Goal: Check status: Check status

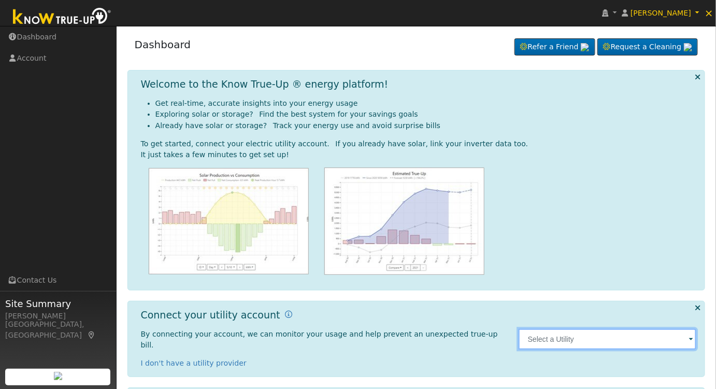
click at [649, 334] on input "text" at bounding box center [608, 339] width 178 height 21
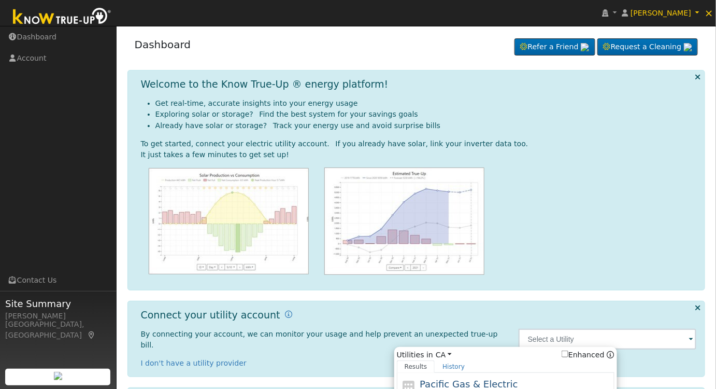
click at [496, 382] on span "Pacific Gas & Electric" at bounding box center [469, 383] width 98 height 11
type input "PG&E"
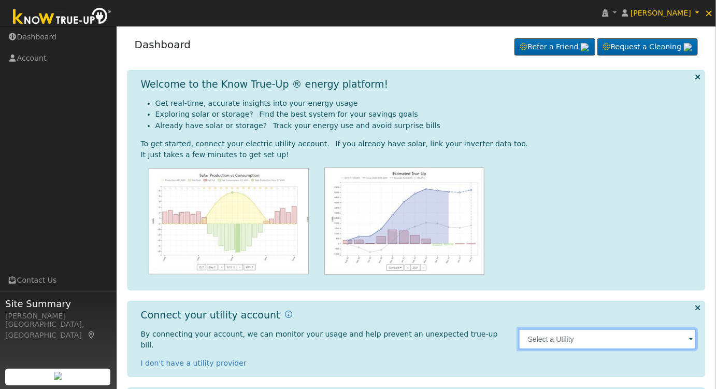
click at [581, 329] on input "text" at bounding box center [608, 339] width 178 height 21
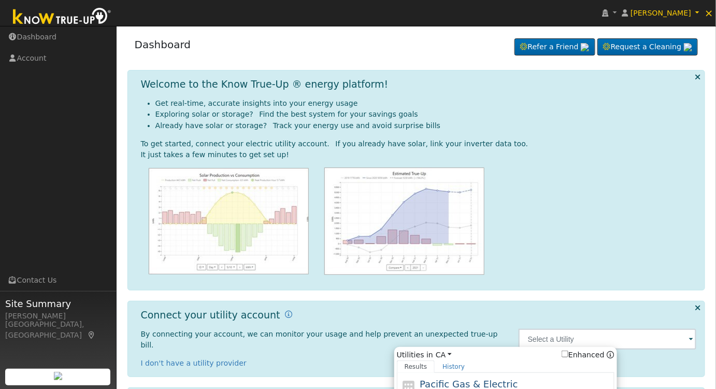
click at [484, 382] on span "Pacific Gas & Electric" at bounding box center [469, 383] width 98 height 11
type input "PG&E"
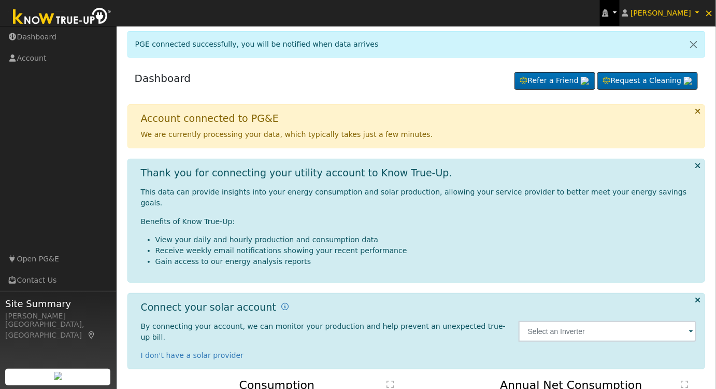
click at [609, 15] on icon at bounding box center [606, 12] width 6 height 7
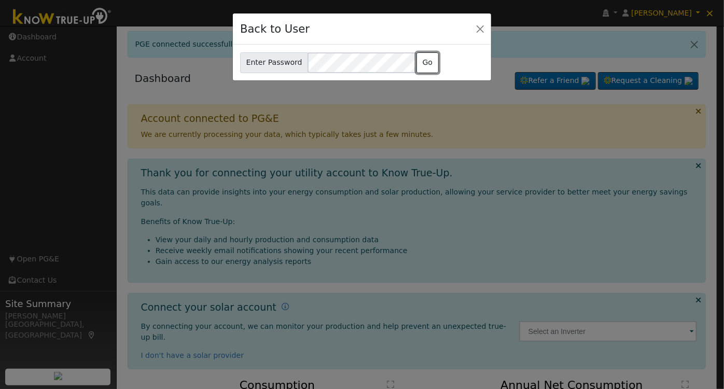
click at [420, 64] on button "Go" at bounding box center [427, 62] width 22 height 21
